Goal: Information Seeking & Learning: Compare options

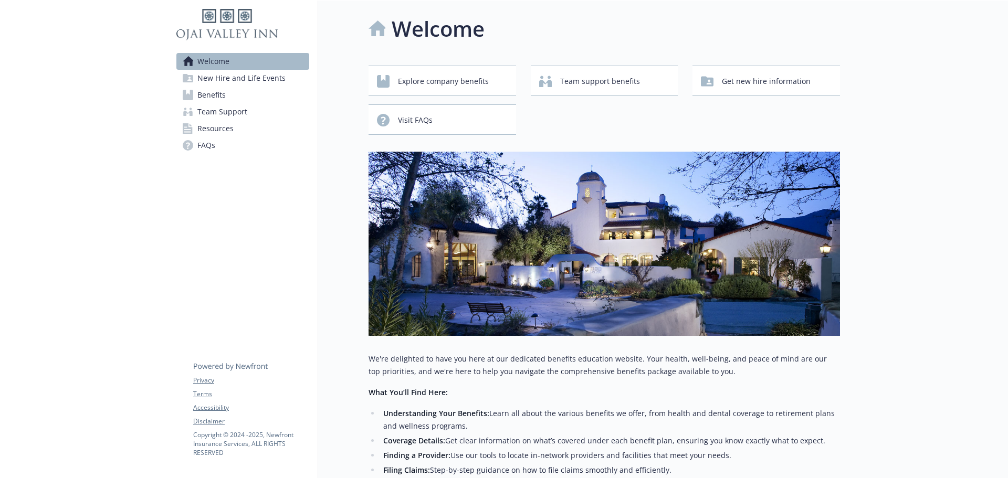
click at [251, 174] on div "Welcome New Hire and Life Events Benefits Team Support Resources FAQs Privacy T…" at bounding box center [243, 88] width 150 height 174
click at [445, 87] on span "Explore company benefits" at bounding box center [443, 81] width 91 height 20
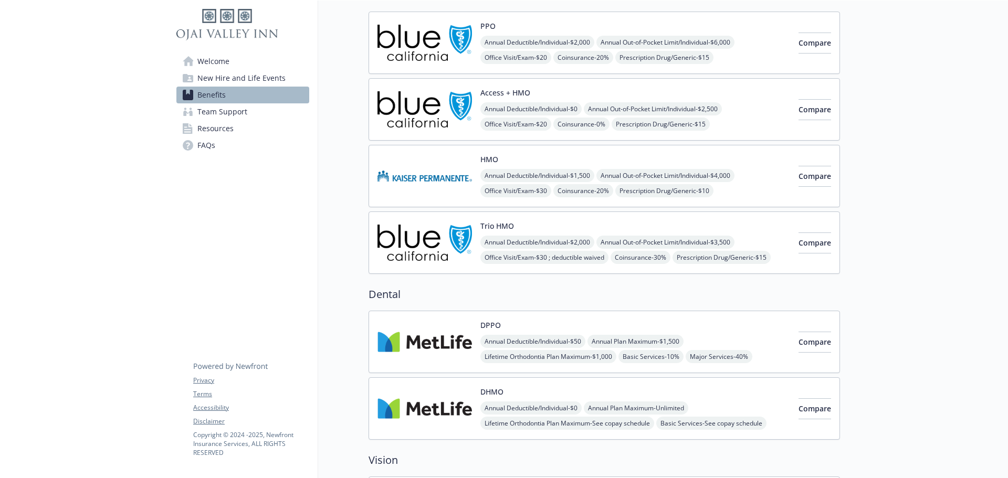
scroll to position [0, 8]
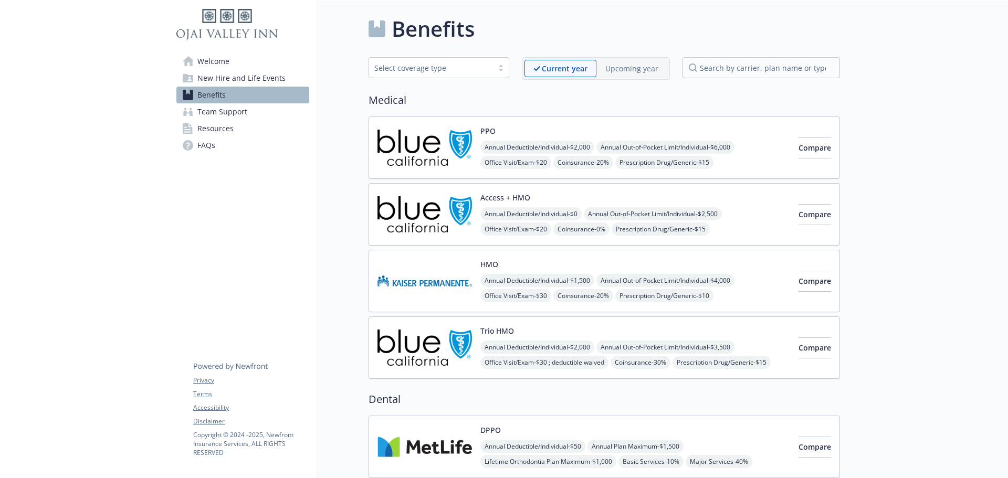
click at [628, 66] on p "Upcoming year" at bounding box center [631, 68] width 53 height 11
click at [622, 68] on p "Upcoming year" at bounding box center [631, 68] width 54 height 11
click at [178, 54] on link "Welcome" at bounding box center [242, 61] width 133 height 17
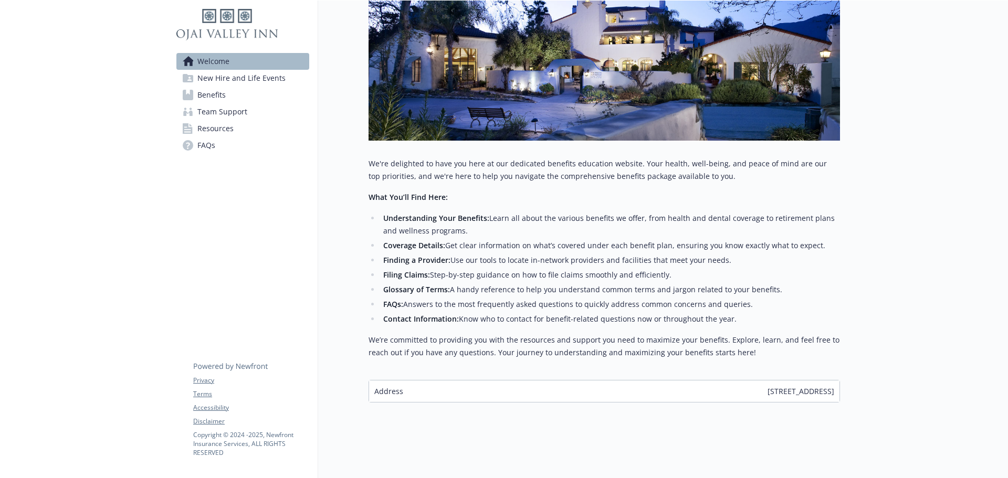
scroll to position [0, 8]
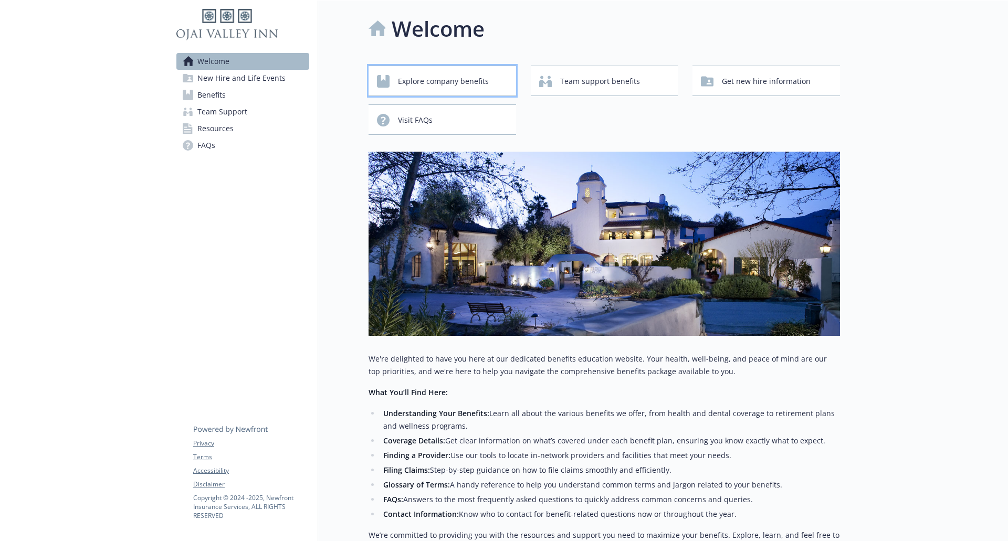
click at [426, 83] on span "Explore company benefits" at bounding box center [443, 81] width 91 height 20
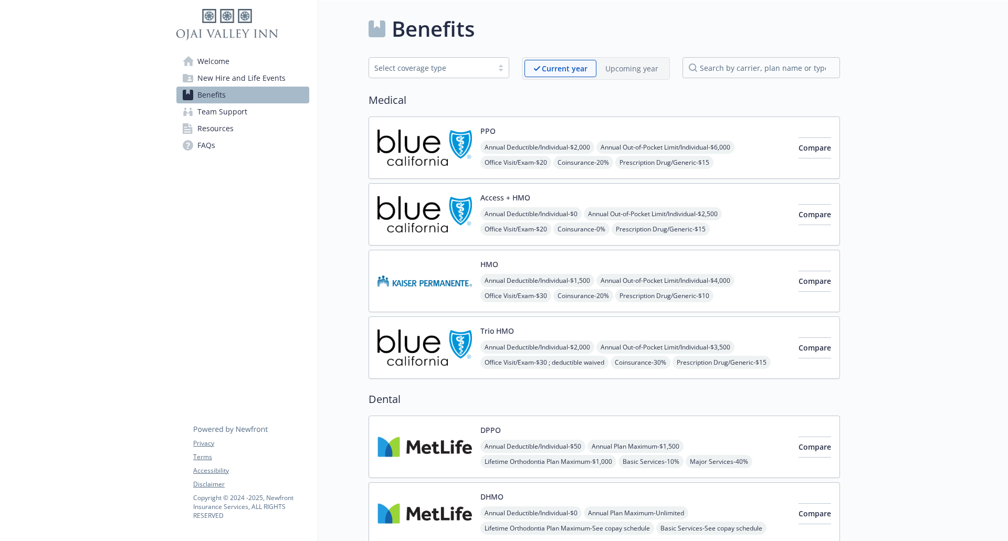
scroll to position [157, 0]
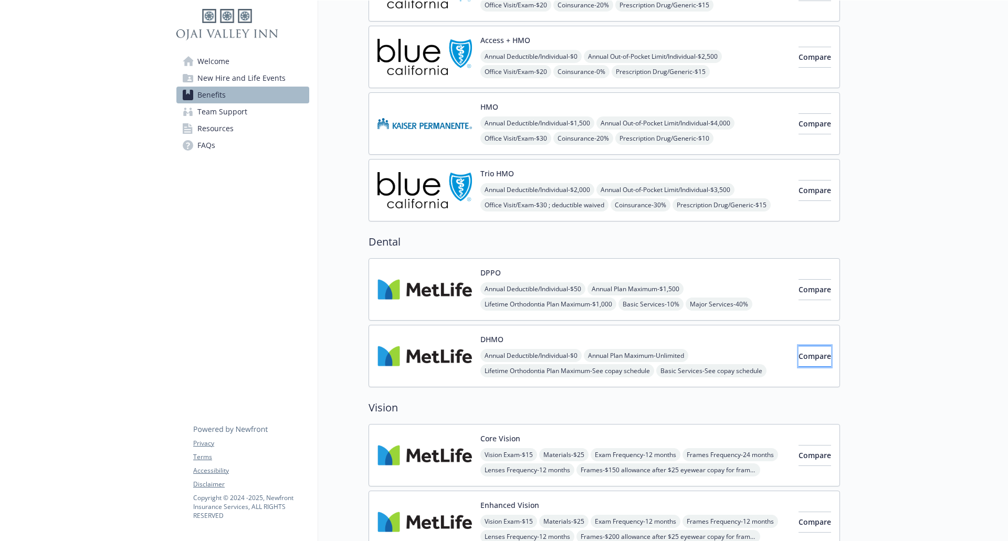
click at [798, 356] on button "Compare" at bounding box center [814, 356] width 33 height 21
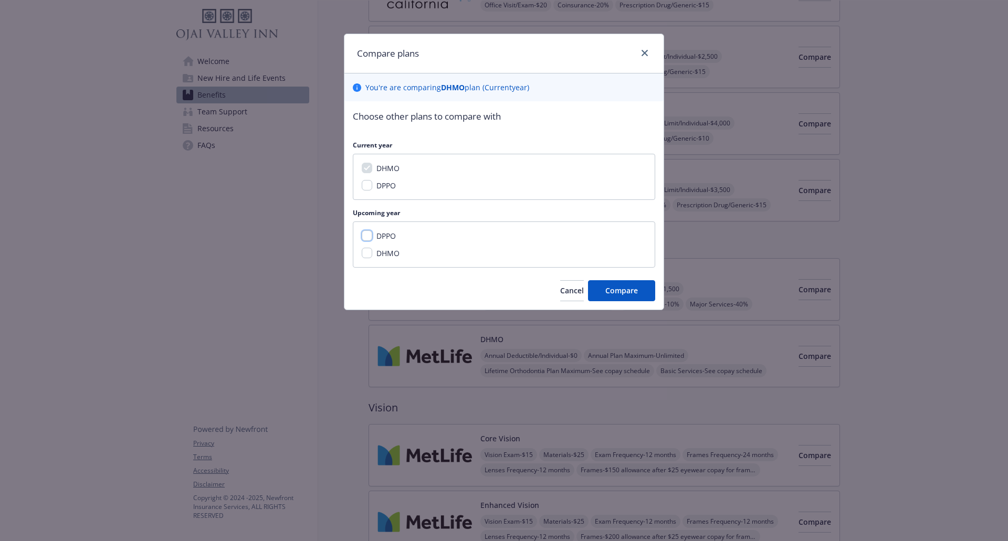
click at [371, 236] on input "DPPO" at bounding box center [367, 235] width 10 height 10
checkbox input "true"
click at [636, 285] on button "Compare" at bounding box center [621, 290] width 67 height 21
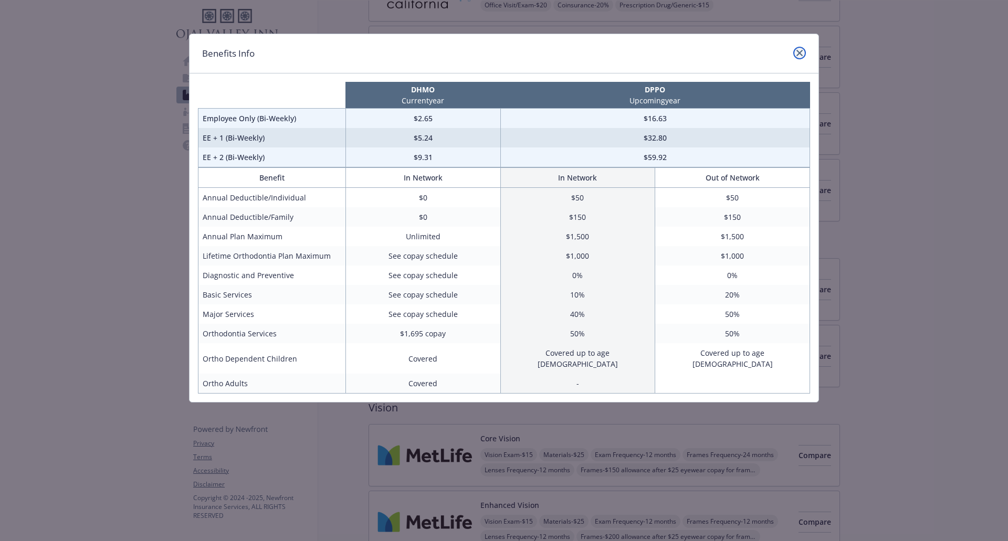
click at [796, 49] on link "close" at bounding box center [799, 53] width 13 height 13
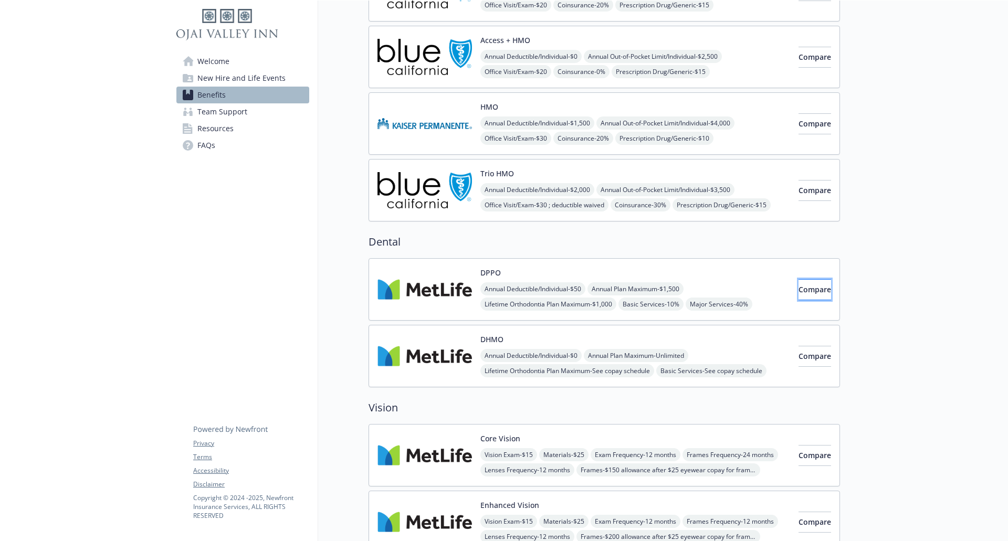
click at [798, 286] on button "Compare" at bounding box center [814, 289] width 33 height 21
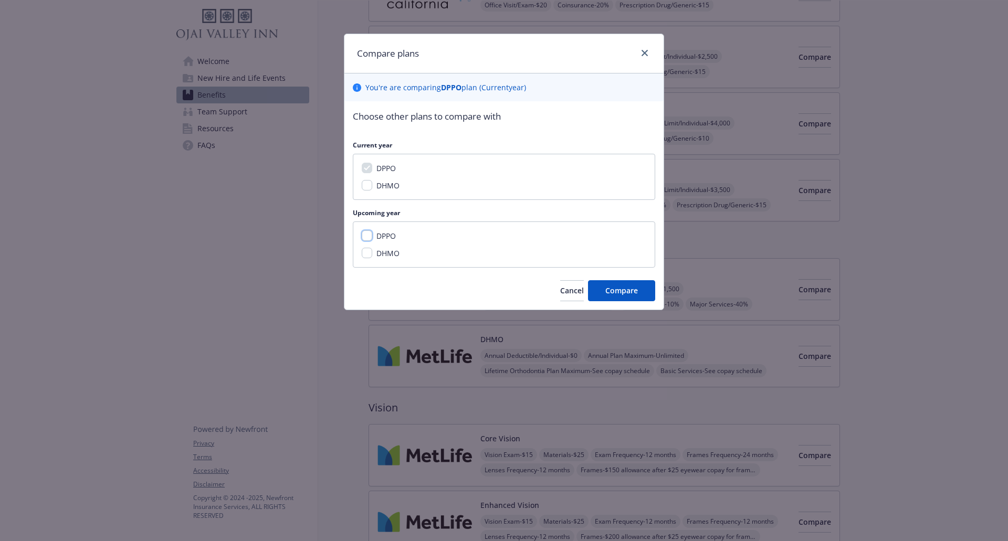
click at [363, 238] on input "DPPO" at bounding box center [367, 235] width 10 height 10
checkbox input "true"
click at [619, 296] on button "Compare" at bounding box center [621, 290] width 67 height 21
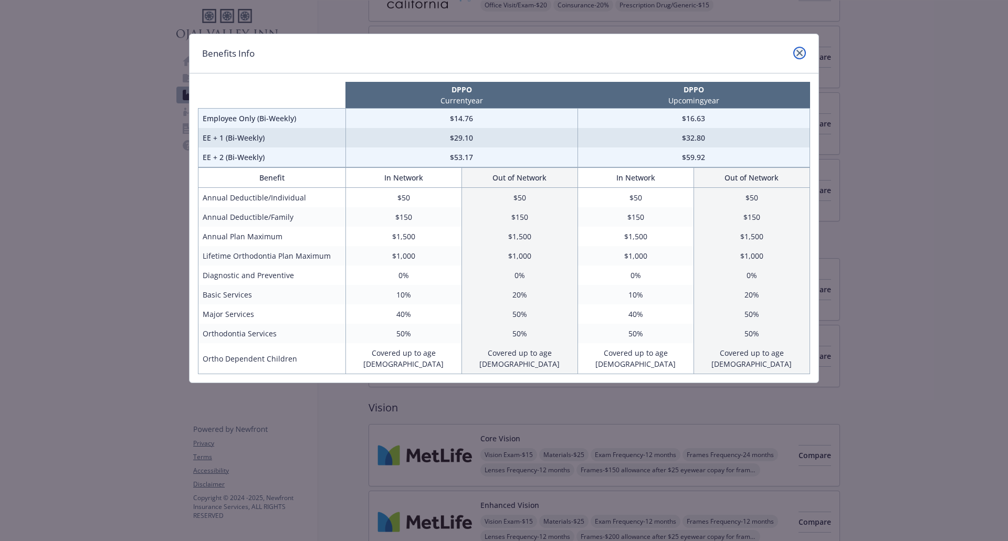
click at [801, 52] on icon "close" at bounding box center [799, 53] width 6 height 6
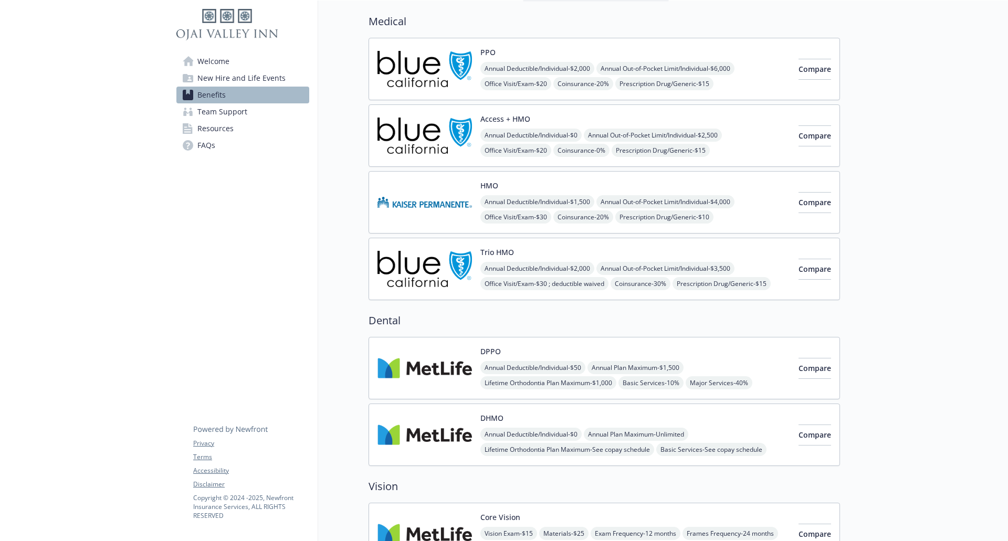
scroll to position [0, 0]
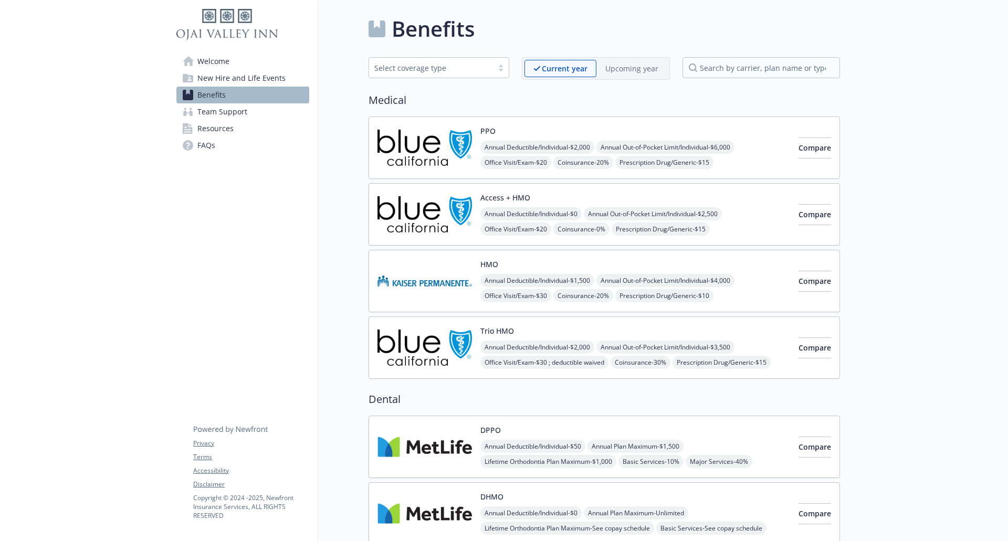
click at [215, 131] on span "Resources" at bounding box center [215, 128] width 36 height 17
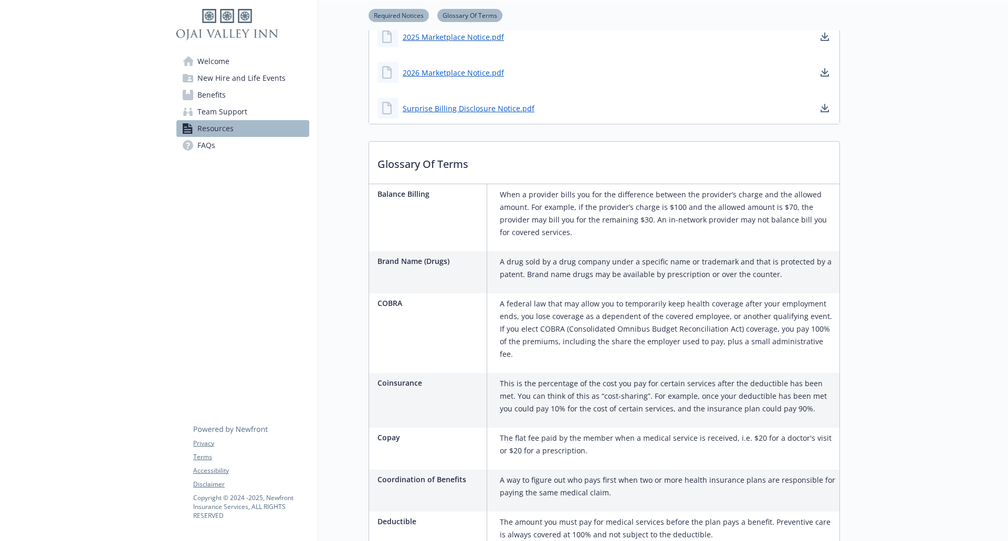
scroll to position [735, 0]
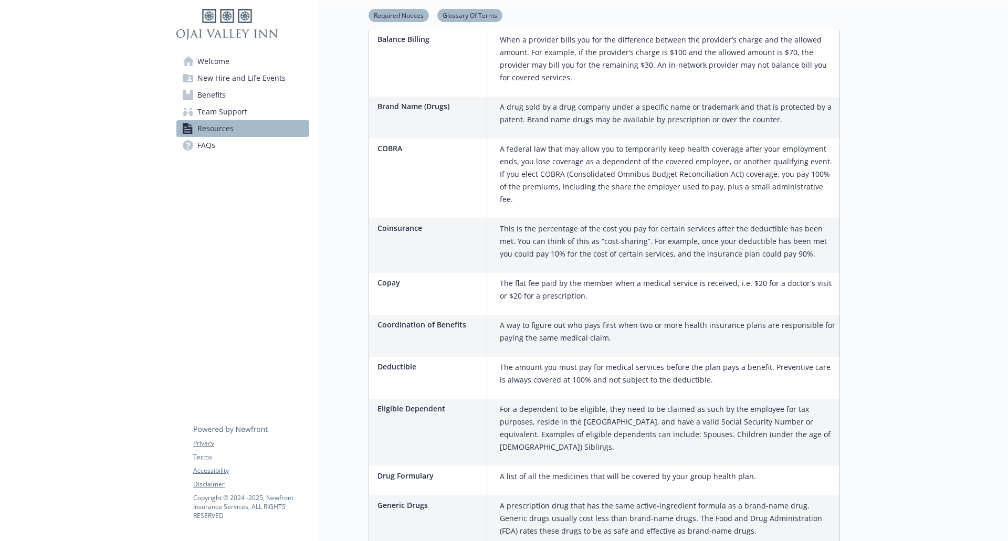
click at [220, 97] on span "Benefits" at bounding box center [211, 95] width 28 height 17
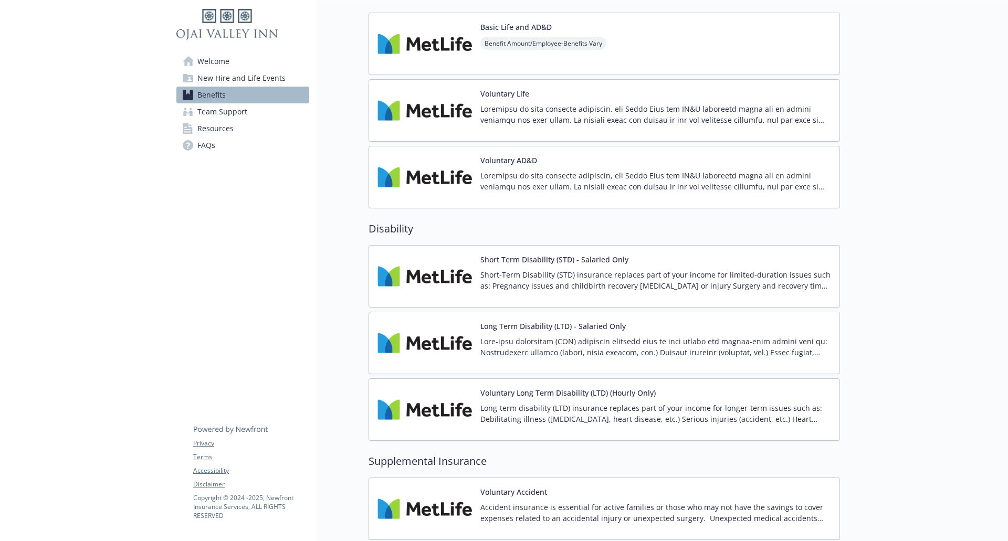
click at [220, 75] on span "New Hire and Life Events" at bounding box center [241, 78] width 88 height 17
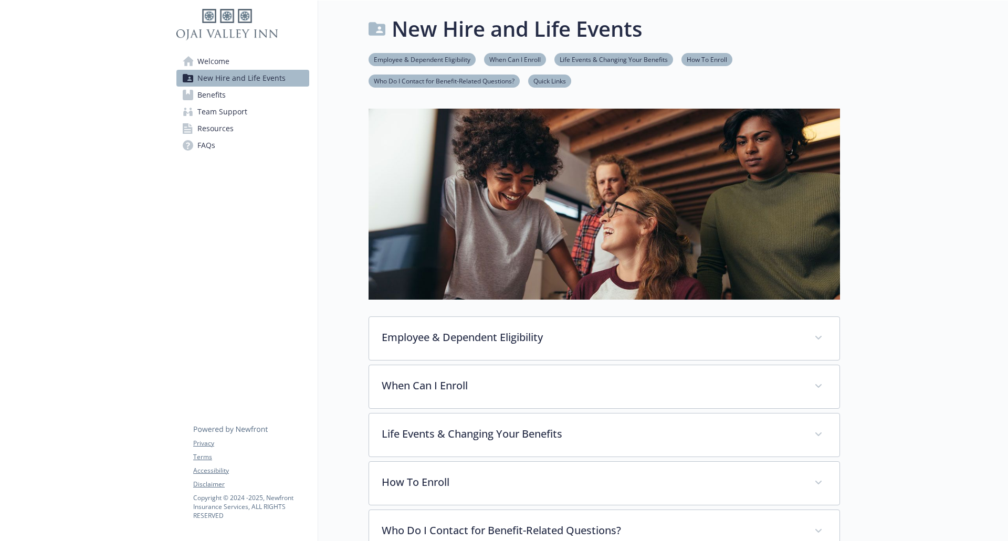
click at [202, 143] on span "FAQs" at bounding box center [206, 145] width 18 height 17
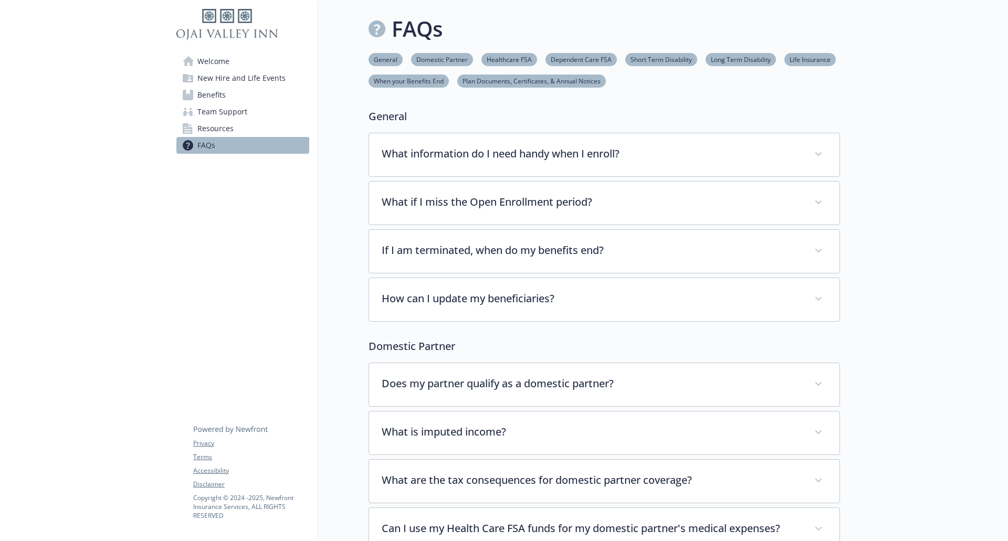
click at [233, 78] on span "New Hire and Life Events" at bounding box center [241, 78] width 88 height 17
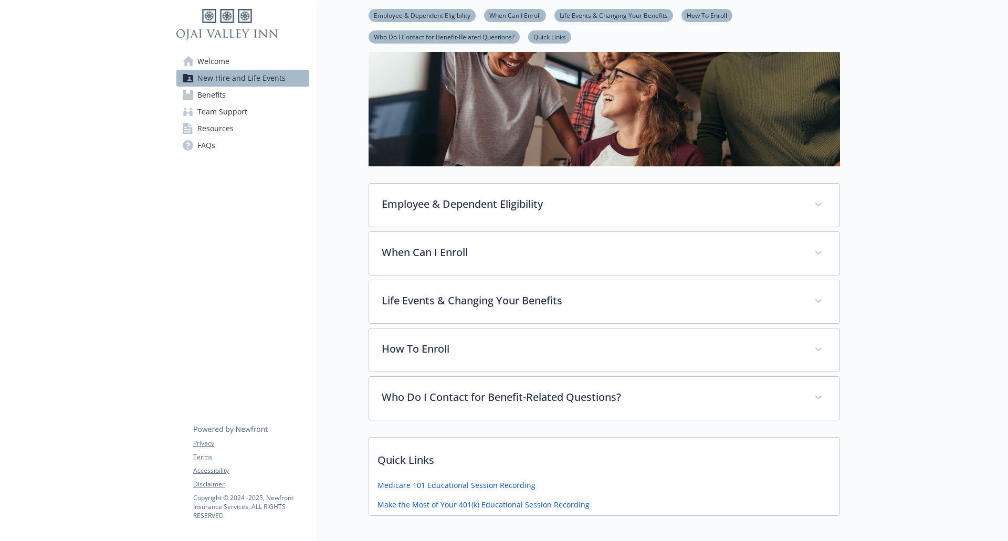
scroll to position [87, 0]
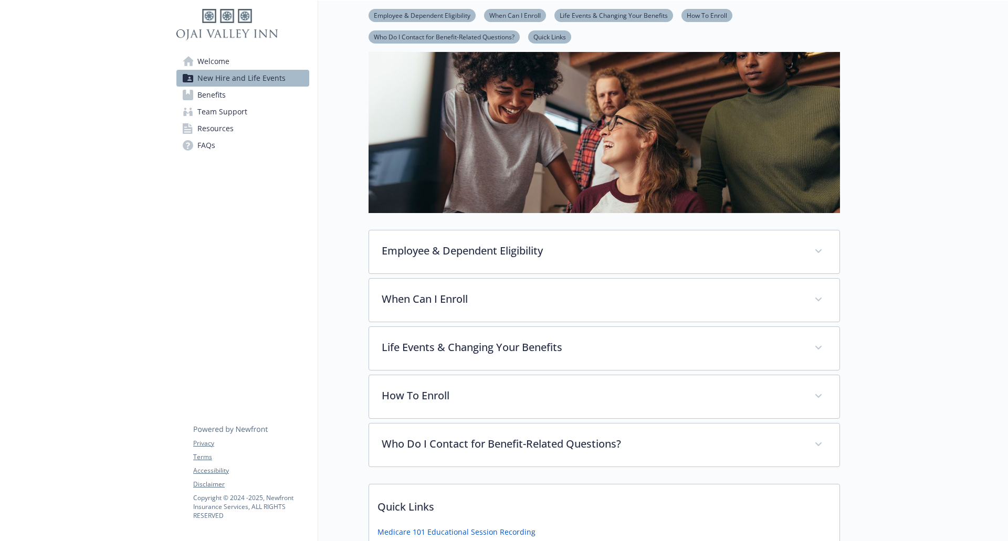
click at [204, 96] on span "Benefits" at bounding box center [211, 95] width 28 height 17
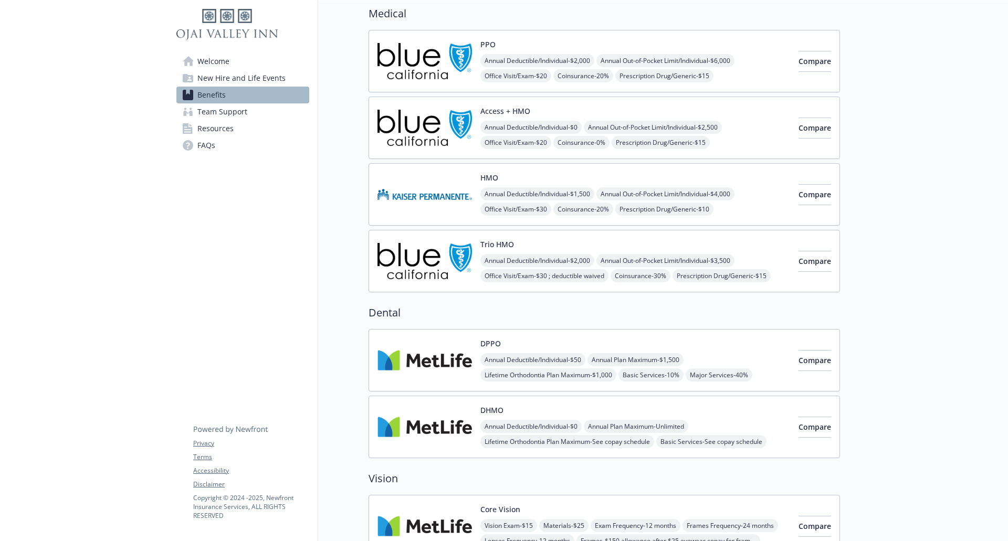
click at [436, 76] on img at bounding box center [424, 61] width 94 height 45
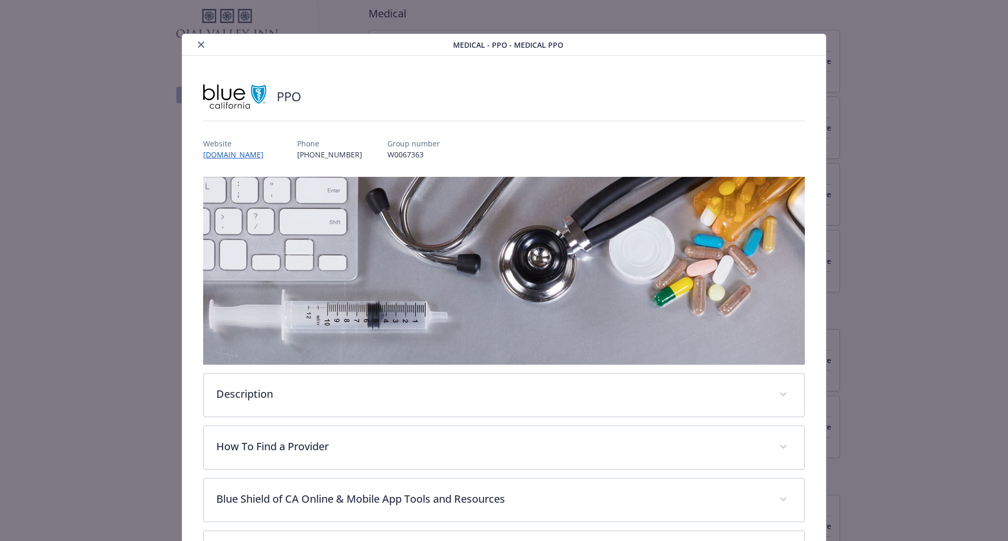
click at [199, 43] on icon "close" at bounding box center [201, 44] width 6 height 6
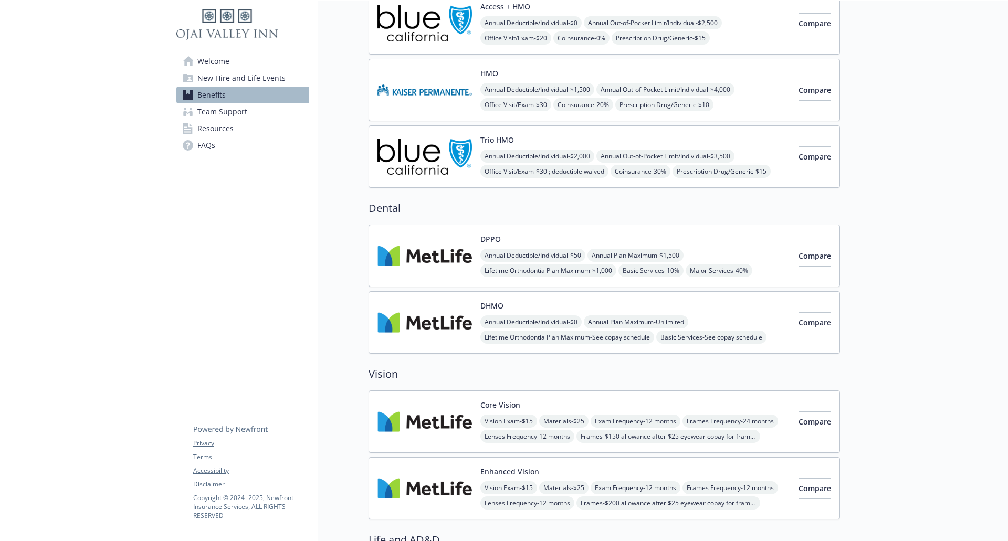
scroll to position [192, 0]
click at [405, 319] on img at bounding box center [424, 322] width 94 height 45
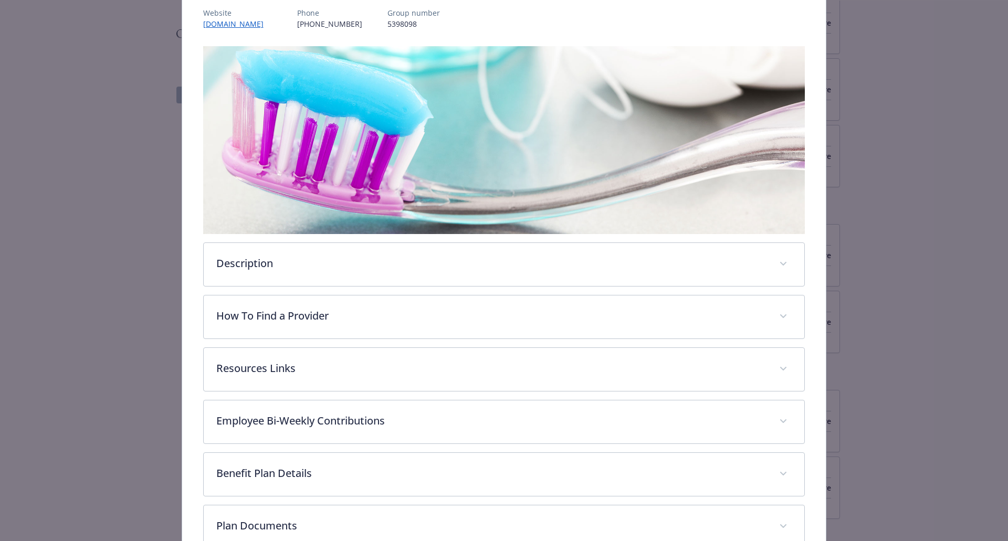
scroll to position [236, 0]
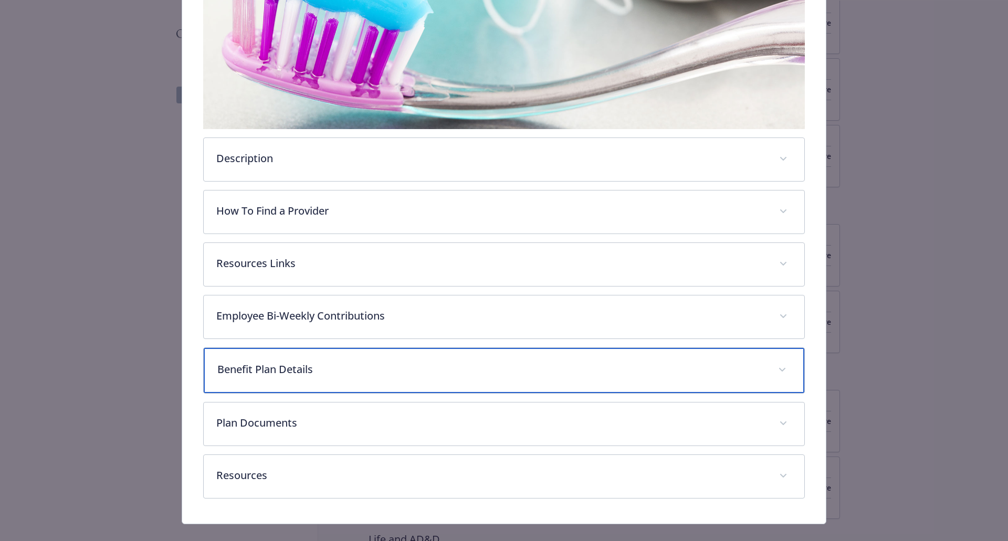
click at [281, 362] on p "Benefit Plan Details" at bounding box center [491, 370] width 549 height 16
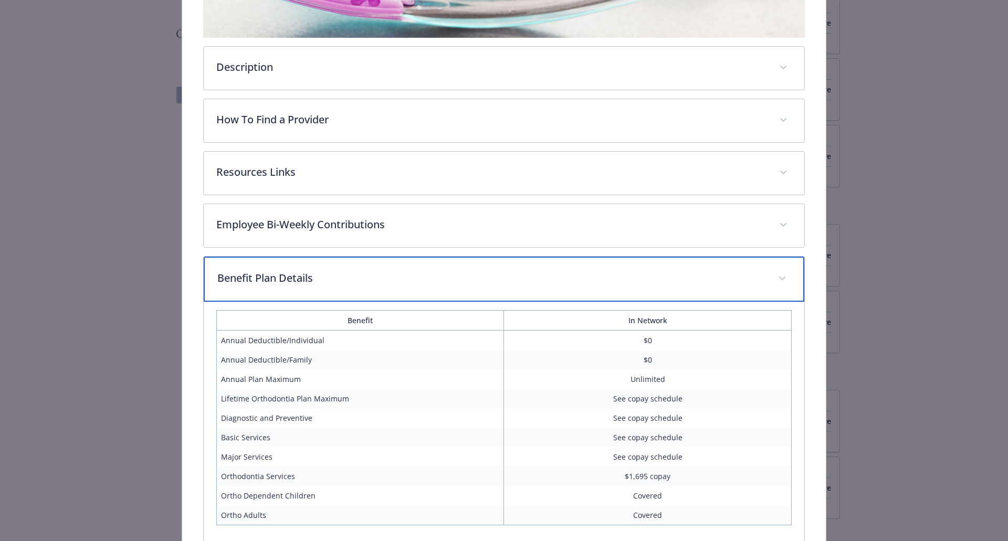
scroll to position [496, 0]
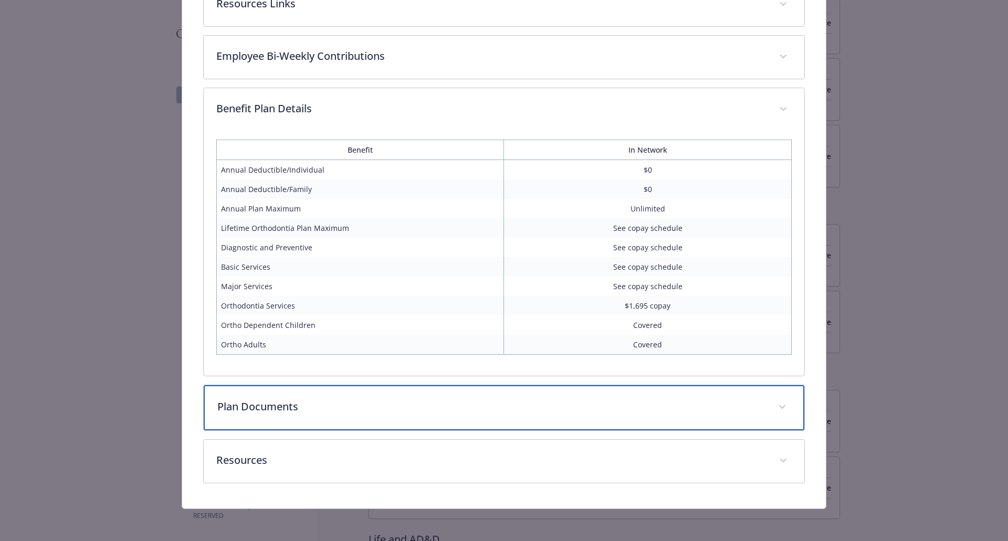
click at [274, 401] on p "Plan Documents" at bounding box center [491, 407] width 549 height 16
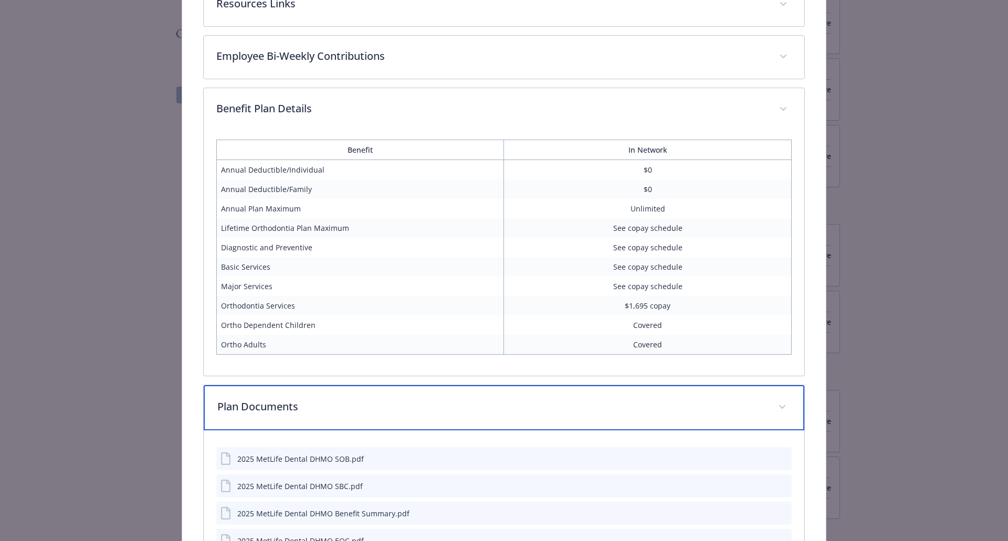
scroll to position [638, 0]
